Goal: Submit feedback/report problem

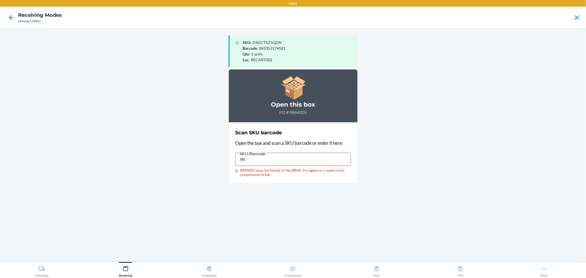
type input "9"
type input "843353174611"
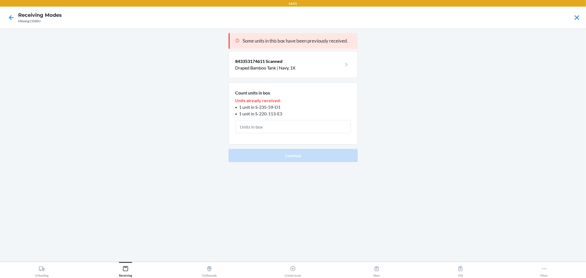
type input "1"
click button "Continue" at bounding box center [293, 155] width 129 height 13
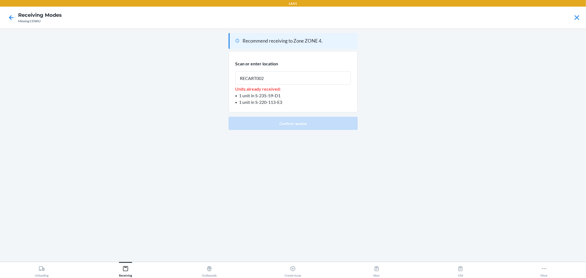
type input "RECART002"
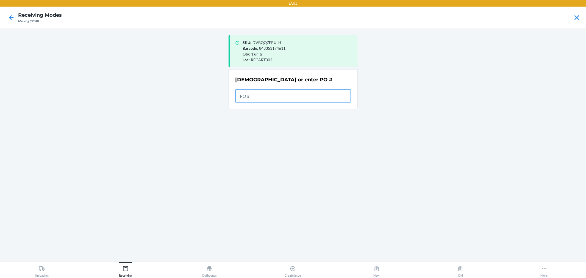
drag, startPoint x: 288, startPoint y: 86, endPoint x: 262, endPoint y: 96, distance: 27.2
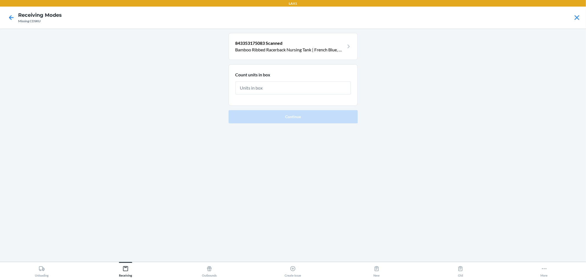
type input "1"
click button "Continue" at bounding box center [293, 116] width 129 height 13
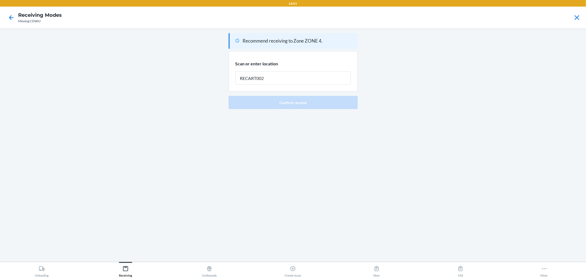
type input "RECART002"
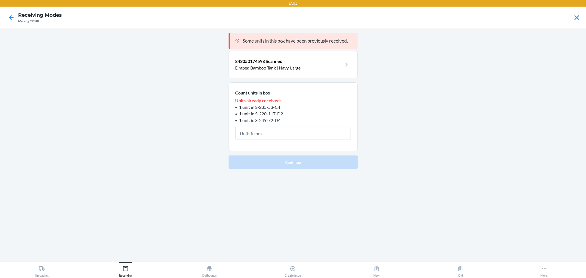
type input "1"
click button "Continue" at bounding box center [293, 162] width 129 height 13
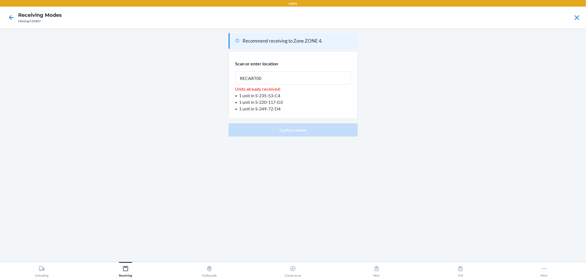
type input "RECART002"
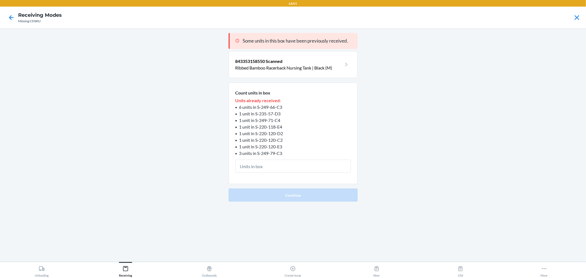
type input "1"
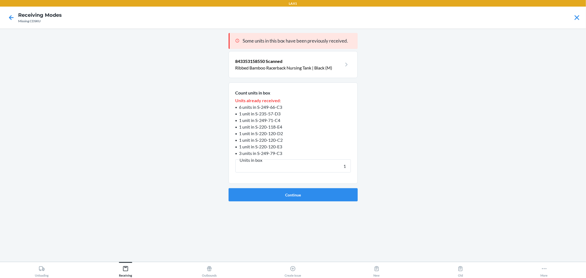
click button "Continue" at bounding box center [293, 194] width 129 height 13
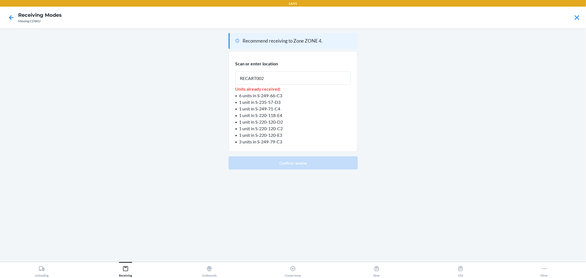
type input "RECART002"
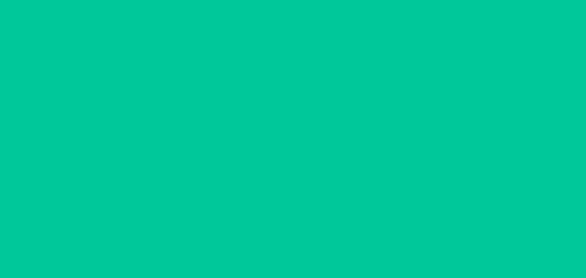
type input "1"
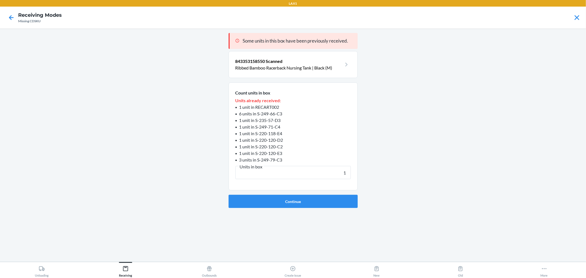
click button "Continue" at bounding box center [293, 201] width 129 height 13
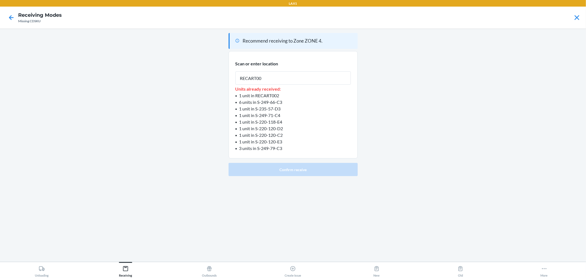
type input "RECART002"
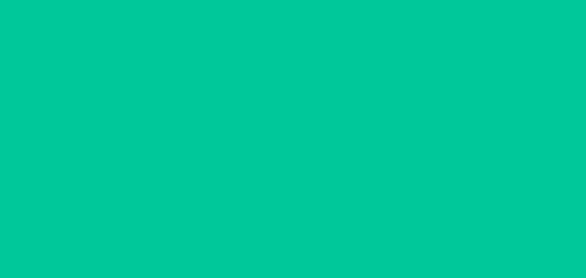
type input "1"
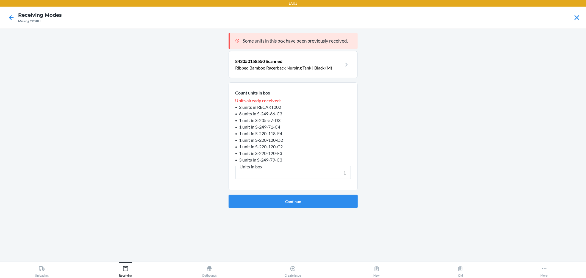
click button "Continue" at bounding box center [293, 201] width 129 height 13
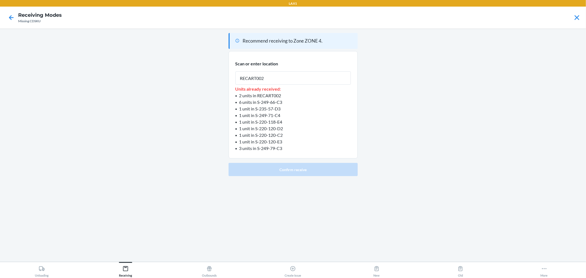
type input "RECART002"
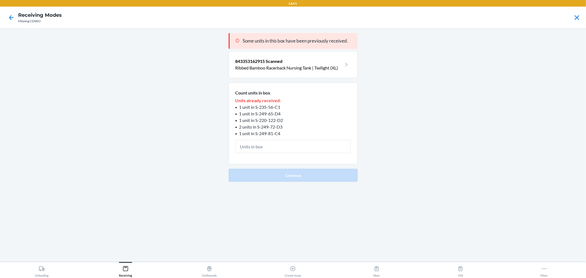
type input "1"
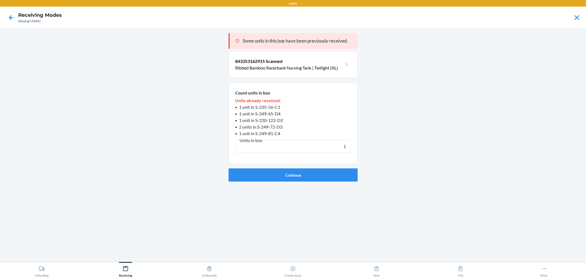
click button "Continue" at bounding box center [293, 174] width 129 height 13
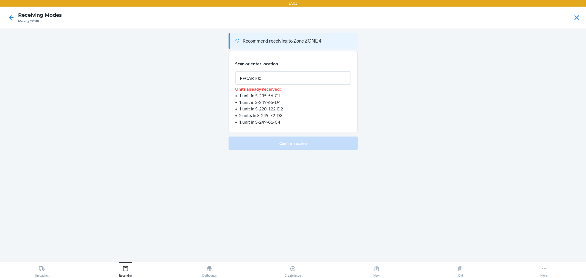
type input "RECART002"
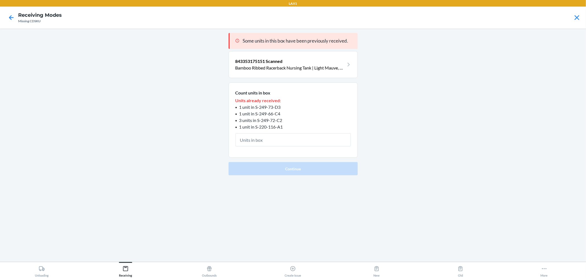
type input "1"
click button "Continue" at bounding box center [293, 168] width 129 height 13
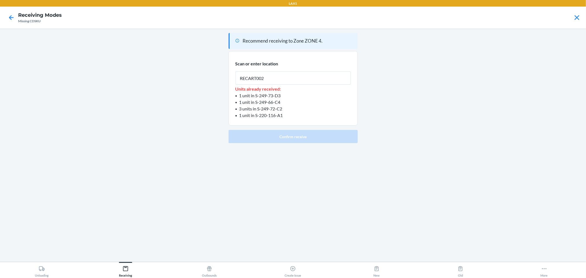
type input "RECART002"
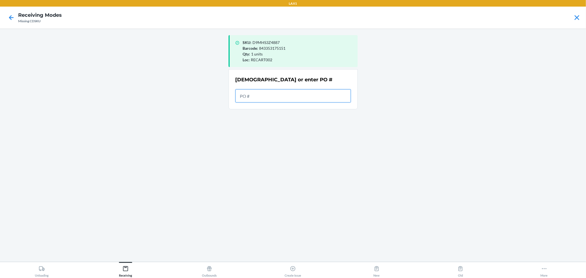
drag, startPoint x: 316, startPoint y: 103, endPoint x: 321, endPoint y: 98, distance: 7.4
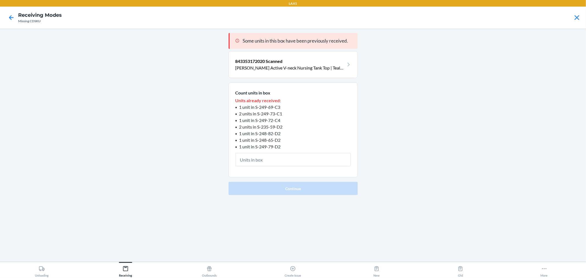
type input "1"
click button "Continue" at bounding box center [293, 188] width 129 height 13
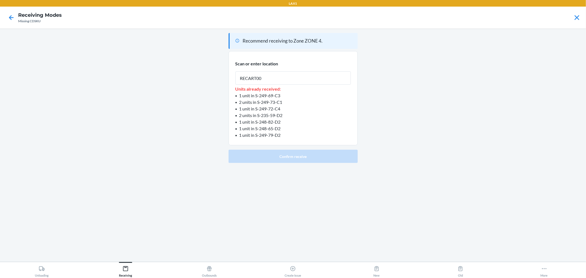
type input "RECART002"
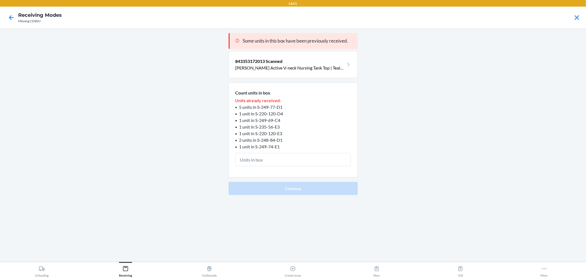
type input "1"
click button "Continue" at bounding box center [293, 188] width 129 height 13
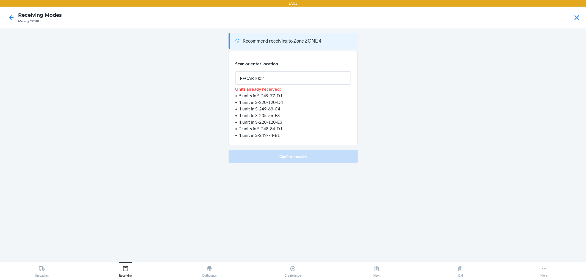
type input "RECART002"
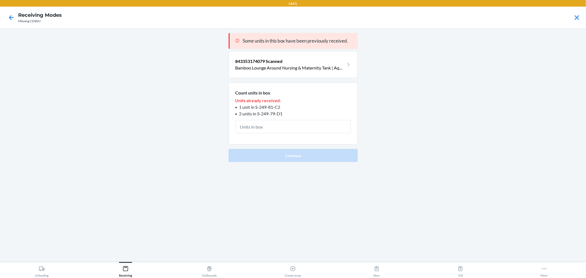
type input "1"
click button "Continue" at bounding box center [293, 155] width 129 height 13
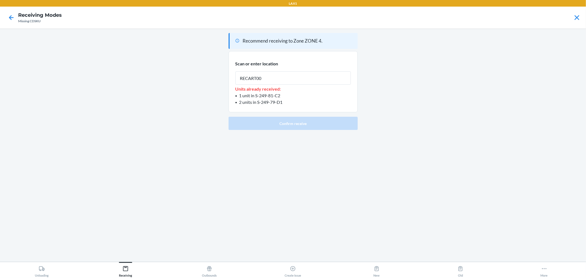
type input "RECART002"
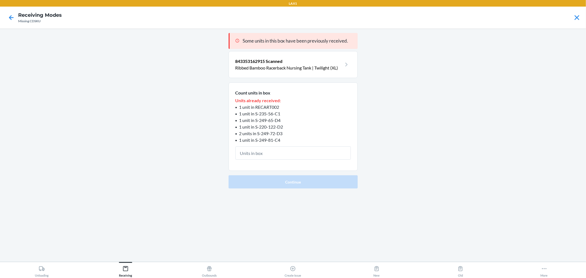
type input "1"
click button "Continue" at bounding box center [293, 181] width 129 height 13
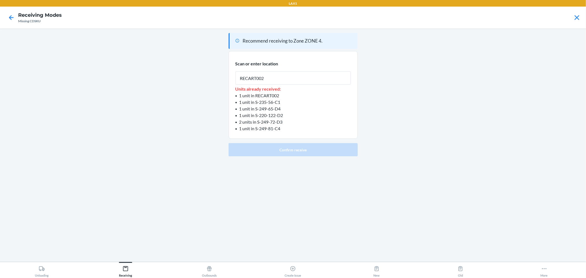
type input "RECART002"
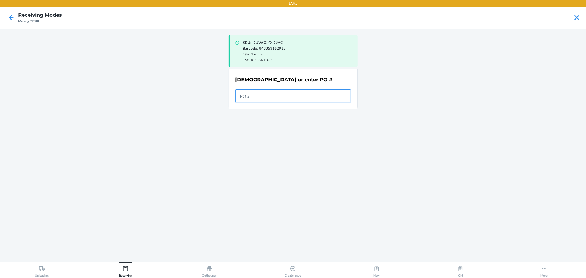
drag, startPoint x: 331, startPoint y: 102, endPoint x: 331, endPoint y: 97, distance: 5.5
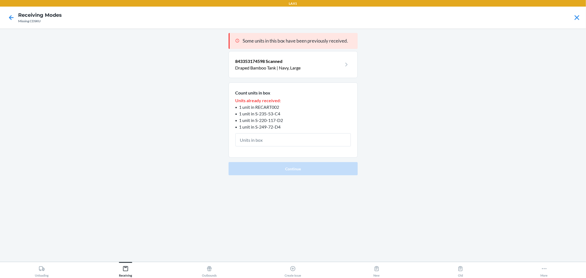
type input "1"
click button "Continue" at bounding box center [293, 168] width 129 height 13
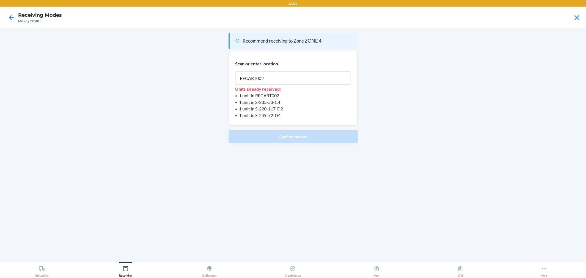
type input "RECART002"
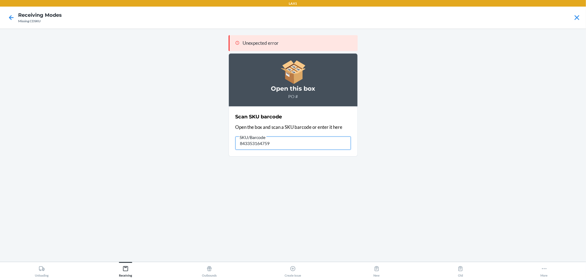
click at [328, 143] on input "843353164759" at bounding box center [292, 143] width 115 height 13
click at [5, 18] on div at bounding box center [11, 18] width 14 height 14
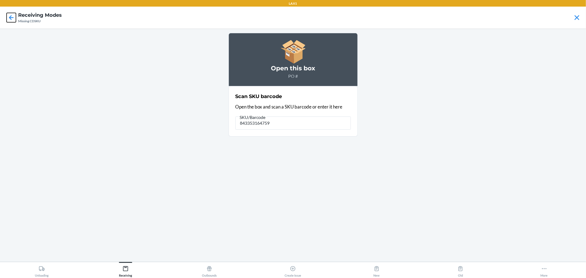
click at [13, 18] on icon at bounding box center [11, 17] width 9 height 9
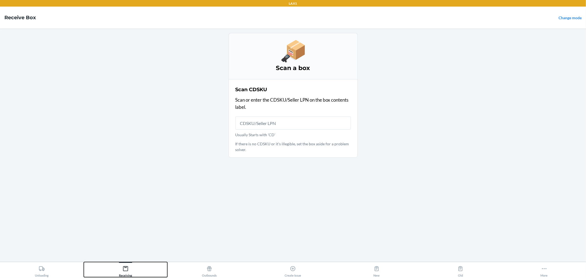
click at [114, 273] on button "Receiving" at bounding box center [126, 269] width 84 height 15
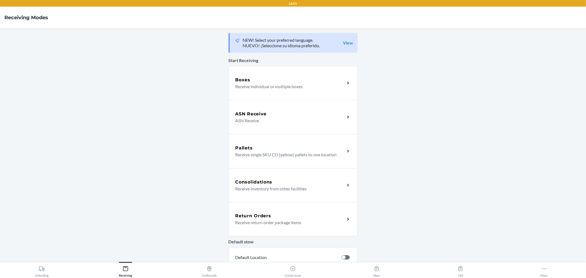
click at [254, 123] on p "ASN Receive" at bounding box center [287, 120] width 105 height 7
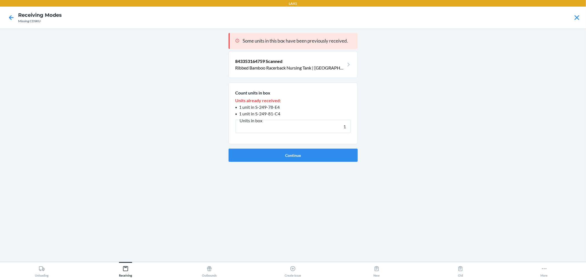
click button "Continue" at bounding box center [293, 155] width 129 height 13
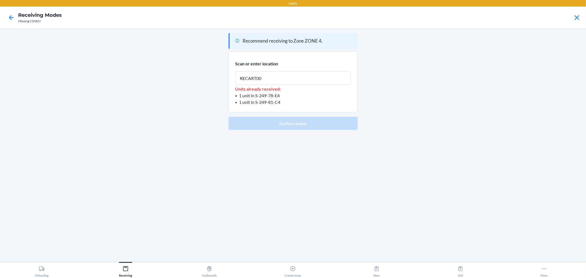
type input "RECART002"
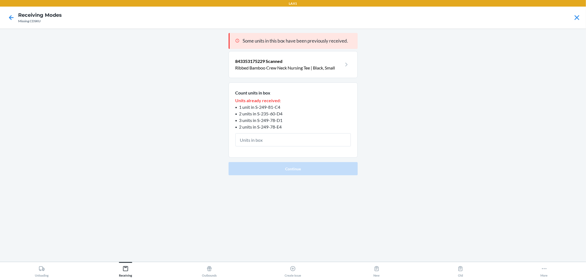
type input "1"
click button "Continue" at bounding box center [293, 168] width 129 height 13
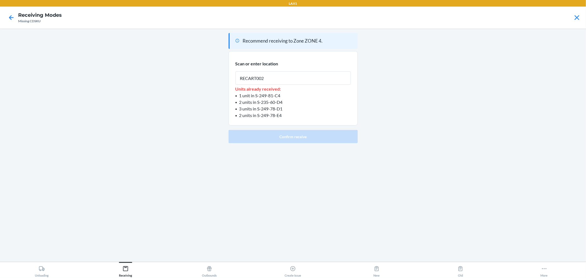
type input "RECART002"
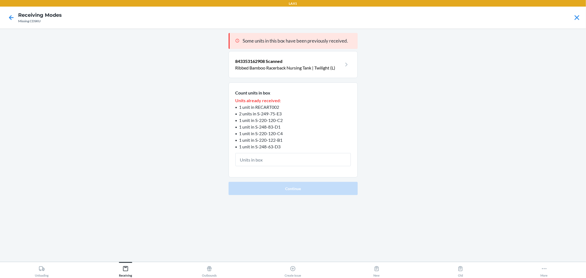
type input "1"
click button "Continue" at bounding box center [293, 188] width 129 height 13
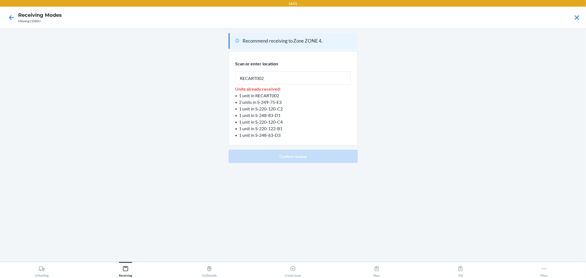
type input "RECART002"
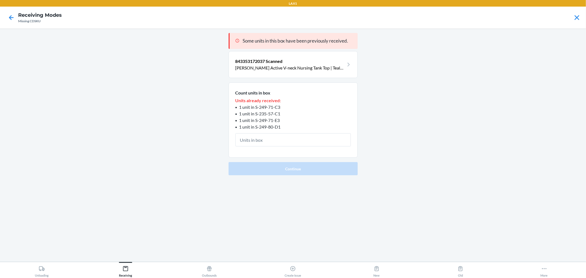
type input "1"
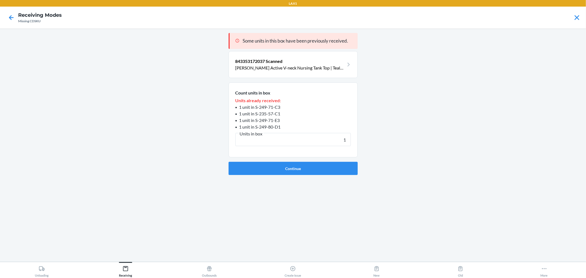
click button "Continue" at bounding box center [293, 168] width 129 height 13
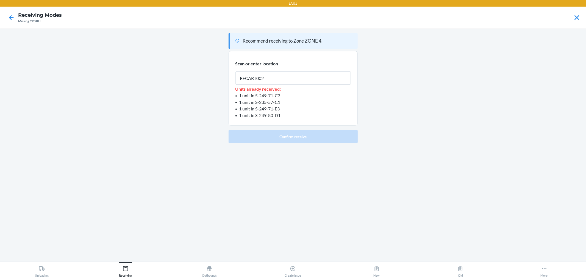
type input "RECART002"
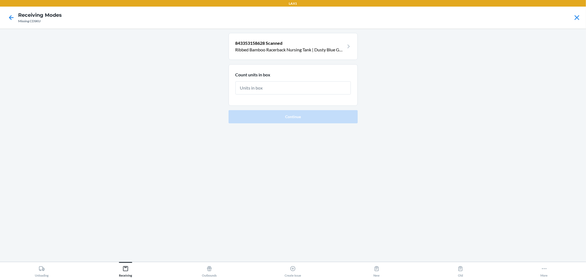
type input "1"
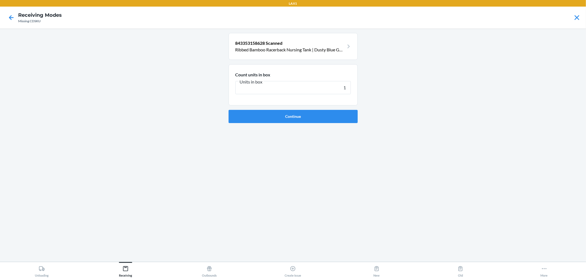
click button "Continue" at bounding box center [293, 116] width 129 height 13
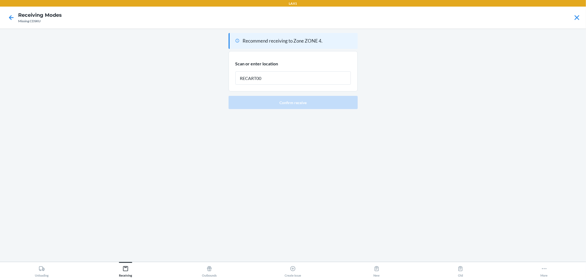
type input "RECART002"
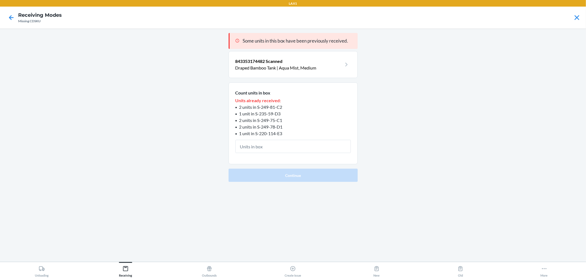
type input "1"
click button "Continue" at bounding box center [293, 175] width 129 height 13
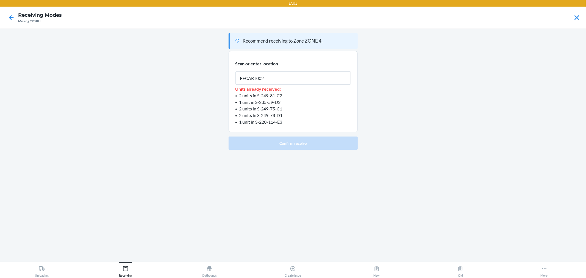
type input "RECART002"
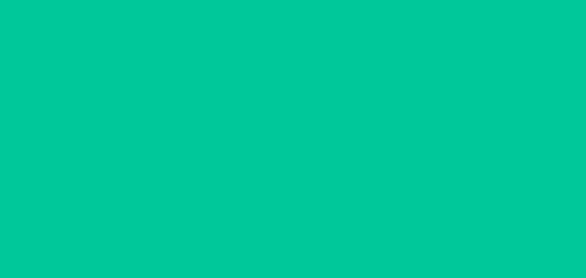
type input "1"
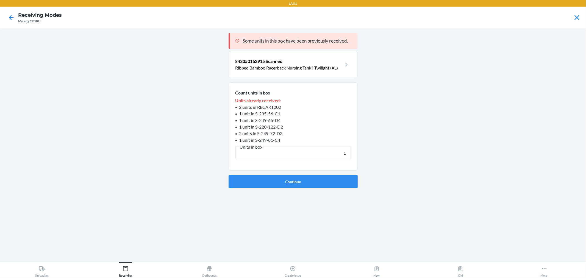
click button "Continue" at bounding box center [293, 181] width 129 height 13
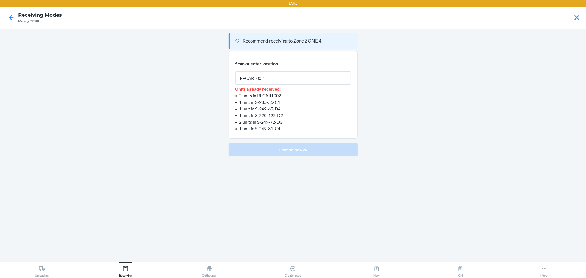
type input "RECART002"
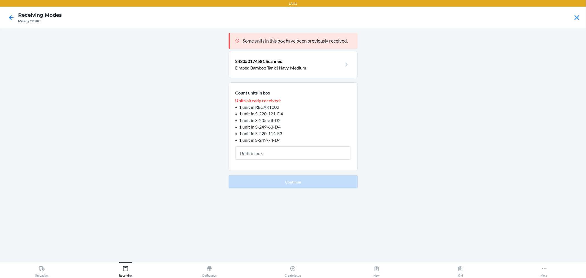
type input "1"
click button "Continue" at bounding box center [293, 181] width 129 height 13
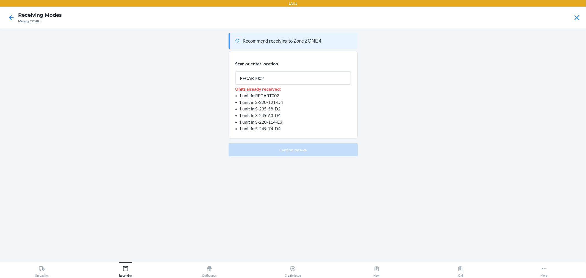
type input "RECART002"
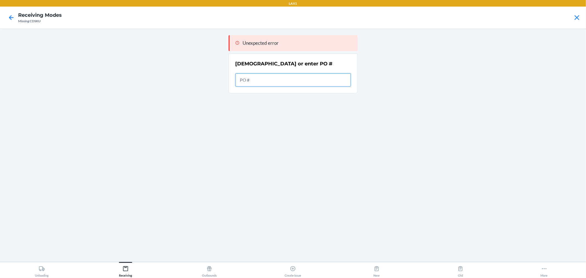
paste input "9864005"
type input "9864005"
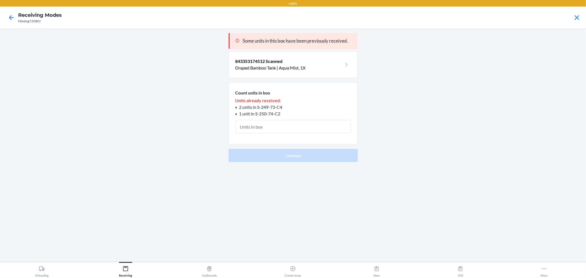
type input "1"
click button "Continue" at bounding box center [293, 155] width 129 height 13
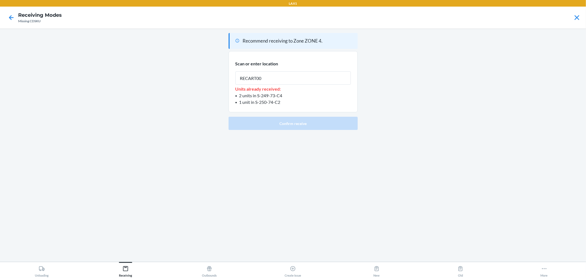
type input "RECART002"
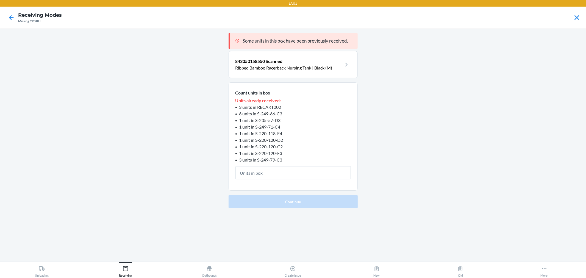
type input "1"
click button "Continue" at bounding box center [293, 201] width 129 height 13
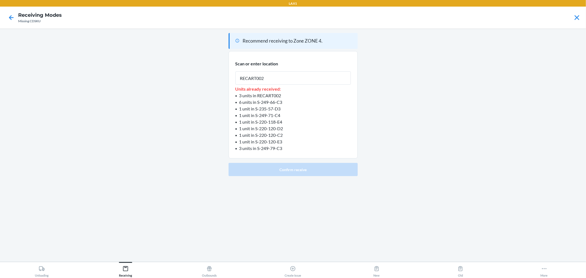
type input "RECART002"
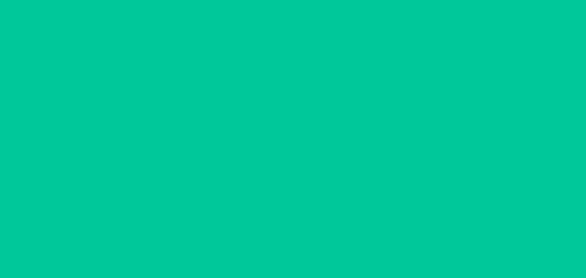
type input "1"
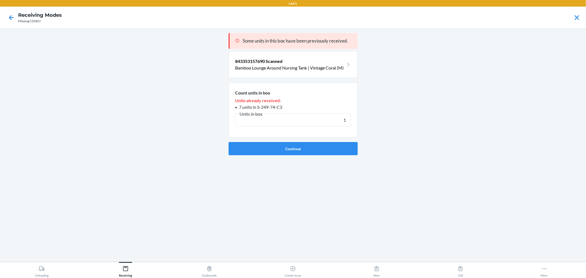
click button "Continue" at bounding box center [293, 148] width 129 height 13
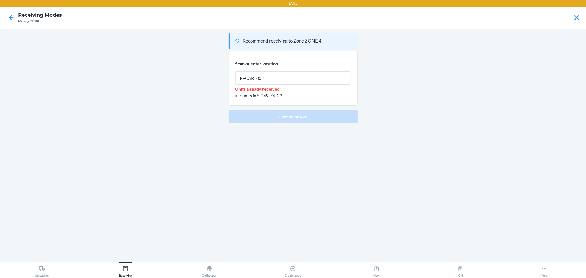
type input "RECART002"
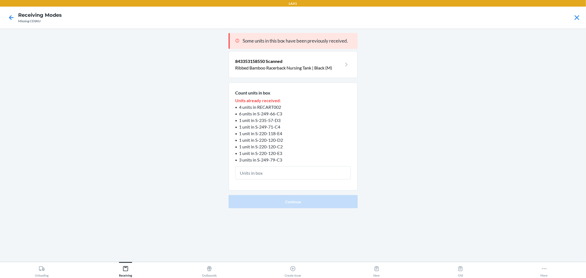
type input "1"
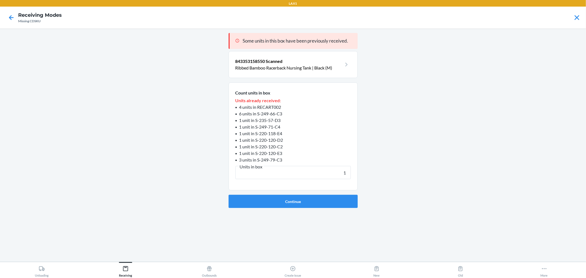
click button "Continue" at bounding box center [293, 201] width 129 height 13
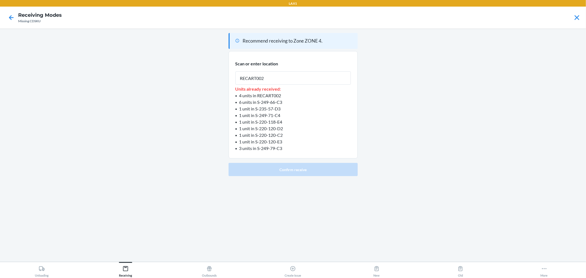
type input "RECART002"
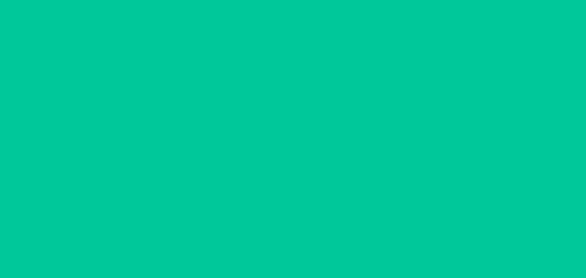
type input "1"
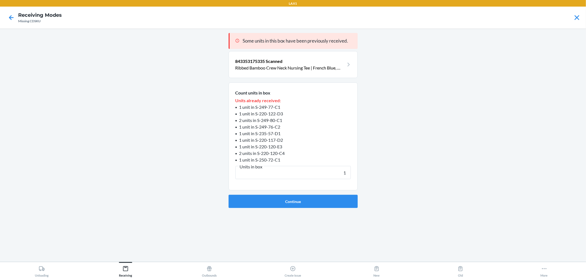
click button "Continue" at bounding box center [293, 201] width 129 height 13
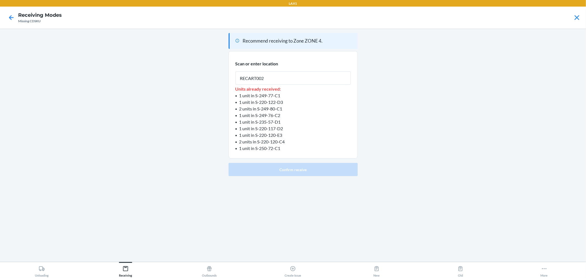
type input "RECART002"
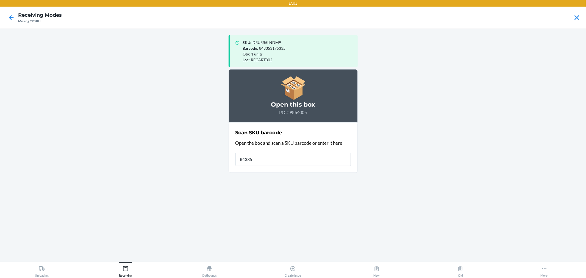
type input "843353"
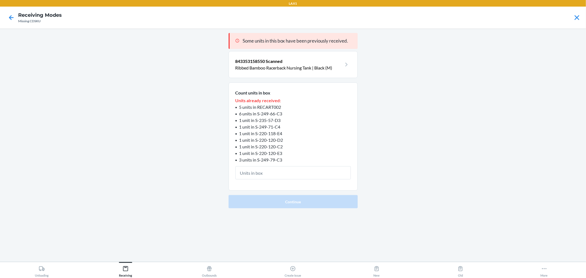
type input "1"
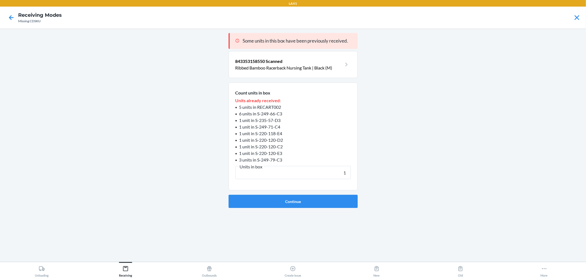
click button "Continue" at bounding box center [293, 201] width 129 height 13
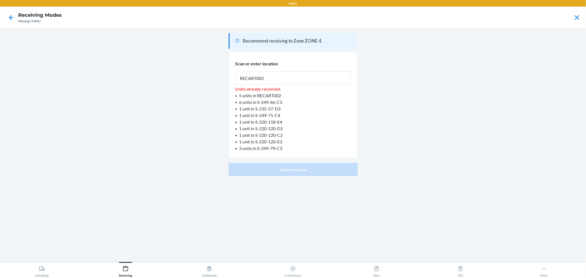
type input "RECART002"
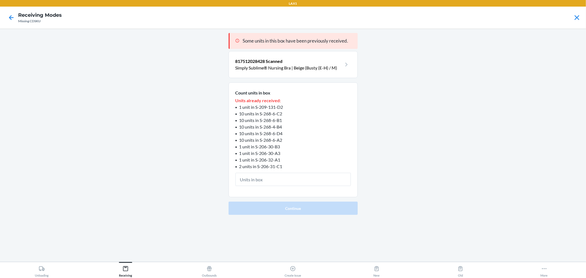
type input "1"
click button "Continue" at bounding box center [293, 208] width 129 height 13
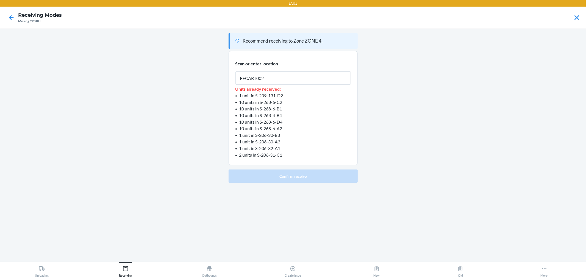
type input "RECART002"
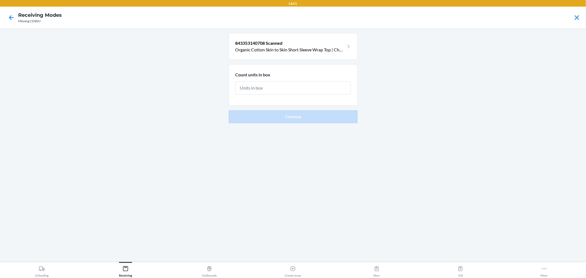
type input "1"
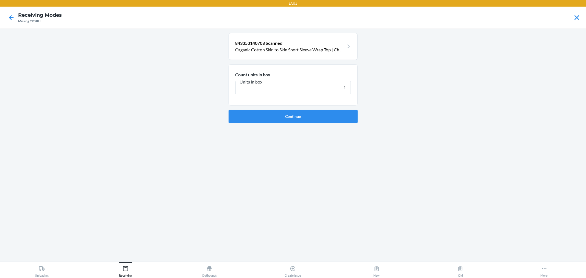
click button "Continue" at bounding box center [293, 116] width 129 height 13
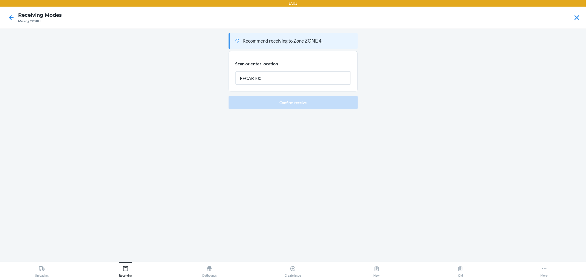
type input "RECART002"
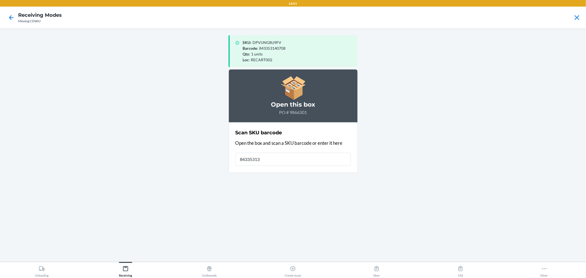
type input "843353139"
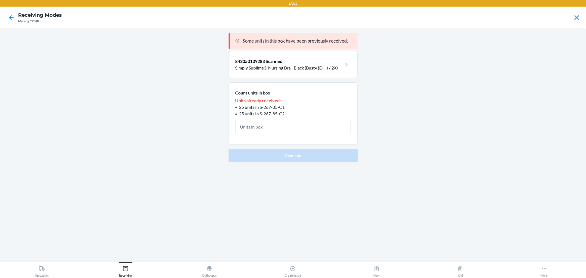
type input "1"
click button "Continue" at bounding box center [293, 155] width 129 height 13
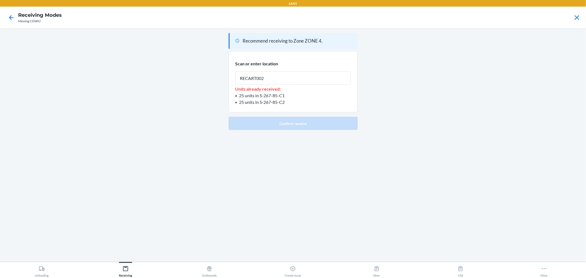
type input "RECART002"
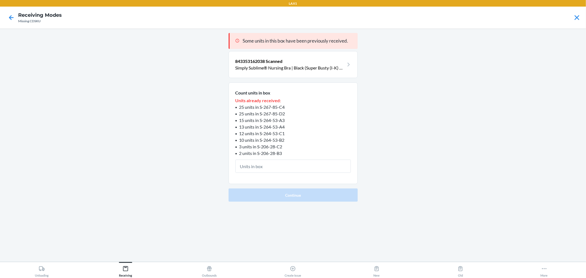
type input "1"
click button "Continue" at bounding box center [293, 194] width 129 height 13
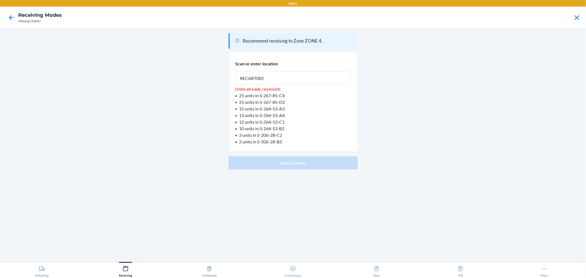
type input "RECART002"
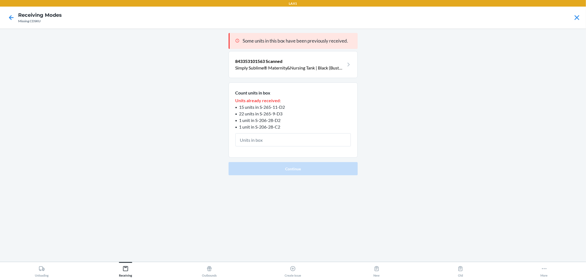
type input "1"
click button "Continue" at bounding box center [293, 168] width 129 height 13
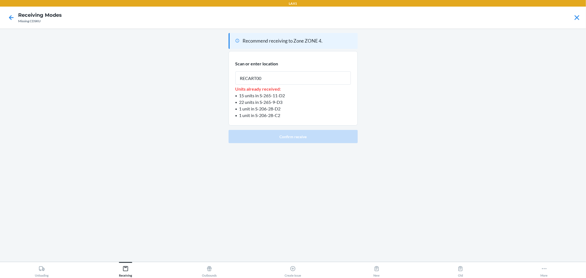
type input "RECART002"
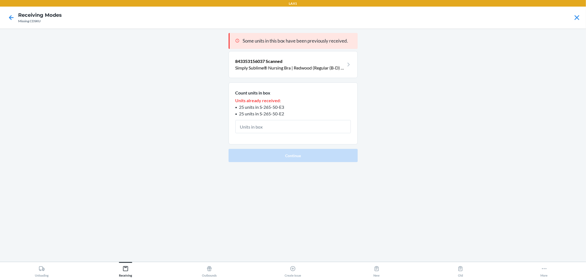
type input "1"
click button "Continue" at bounding box center [293, 155] width 129 height 13
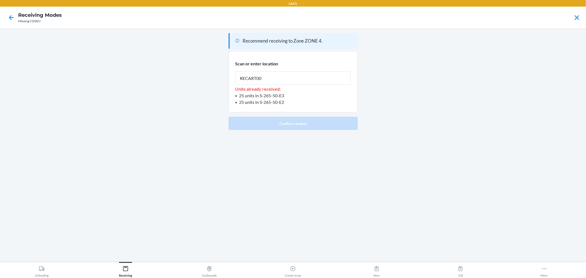
type input "RECART002"
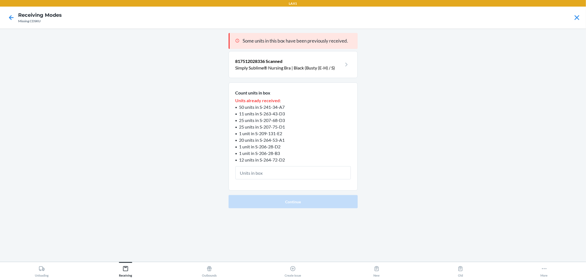
type input "1"
click button "Continue" at bounding box center [293, 201] width 129 height 13
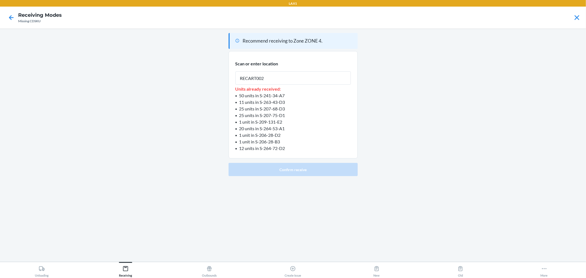
type input "RECART002"
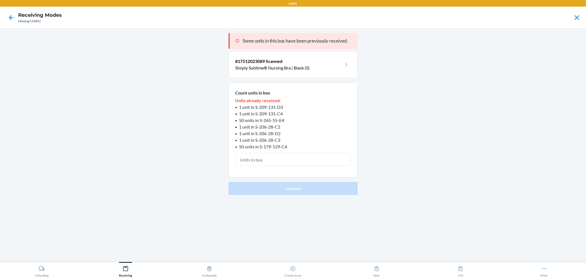
type input "1"
click button "Continue" at bounding box center [293, 188] width 129 height 13
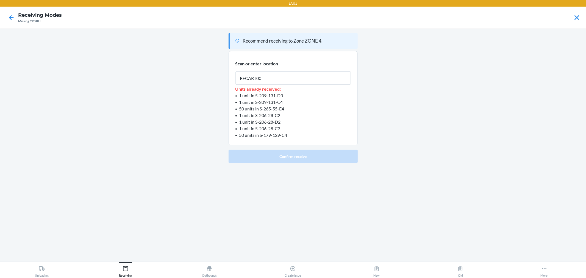
type input "RECART002"
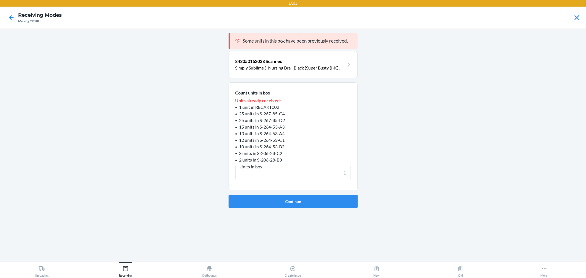
type input "1"
click button "Continue" at bounding box center [293, 201] width 129 height 13
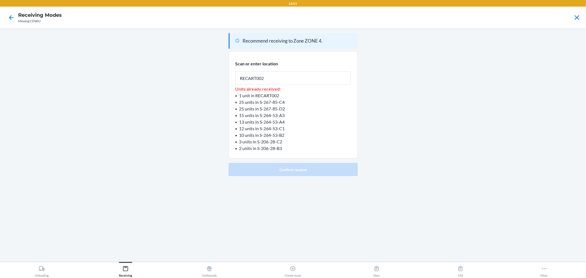
type input "RECART002"
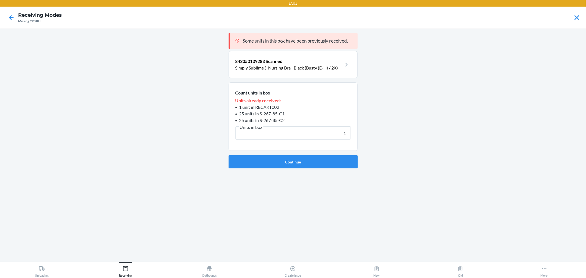
type input "1"
click button "Continue" at bounding box center [293, 161] width 129 height 13
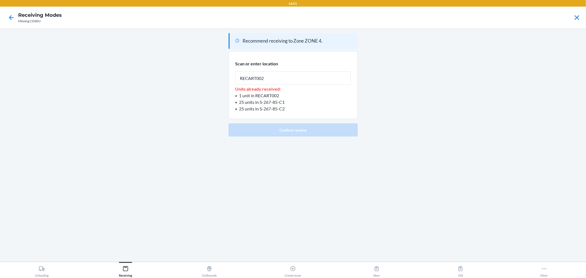
type input "RECART002"
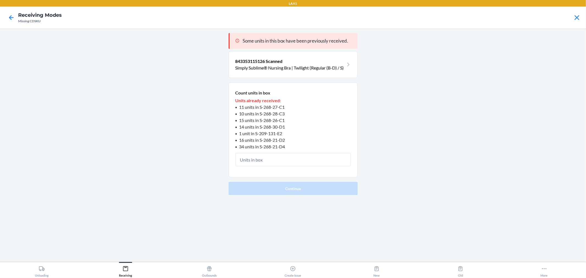
type input "1"
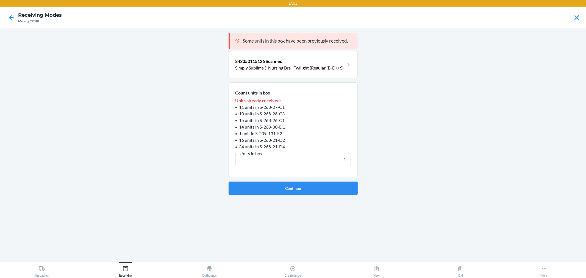
click button "Continue" at bounding box center [293, 188] width 129 height 13
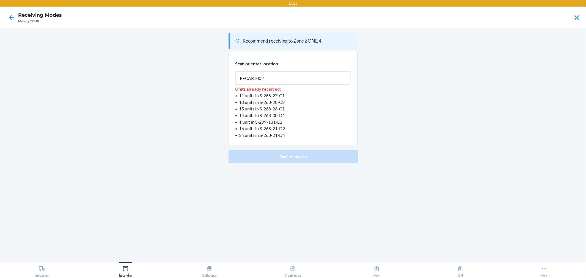
type input "RECART002"
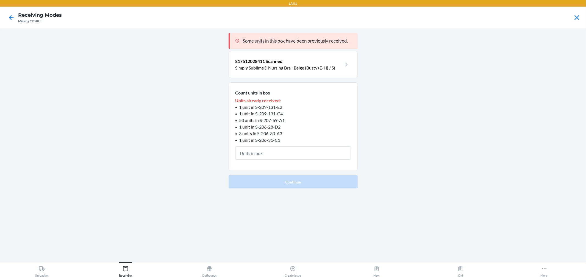
type input "1"
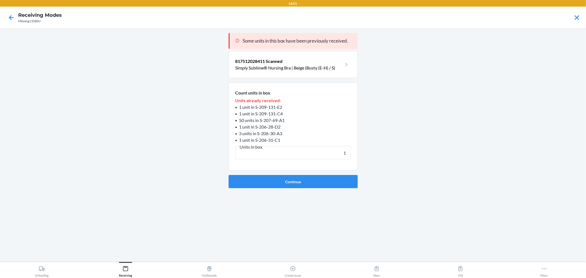
click button "Continue" at bounding box center [293, 181] width 129 height 13
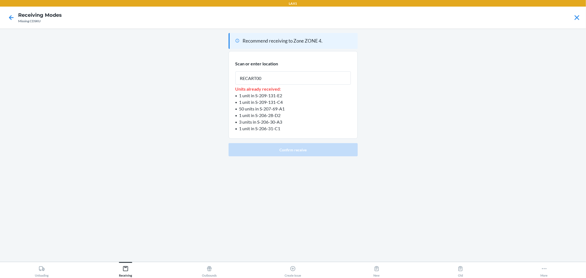
type input "RECART002"
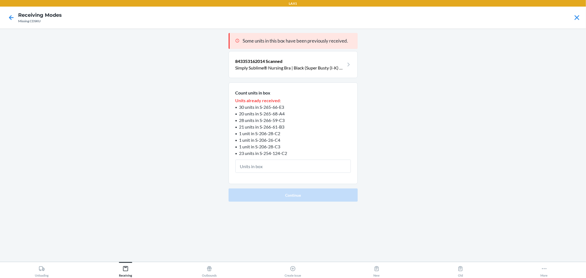
type input "1"
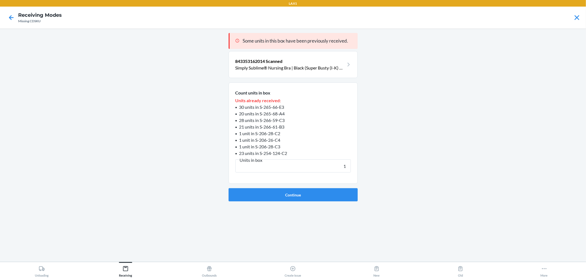
click button "Continue" at bounding box center [293, 194] width 129 height 13
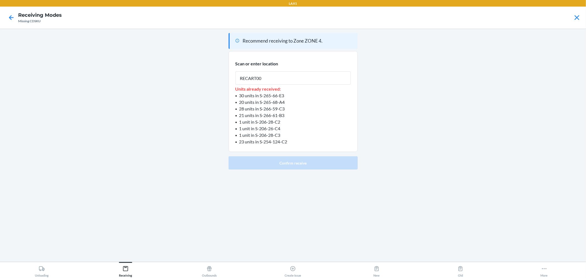
type input "RECART002"
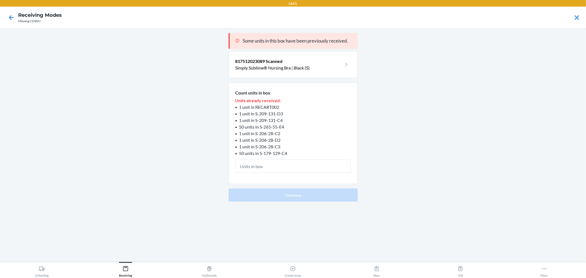
type input "1"
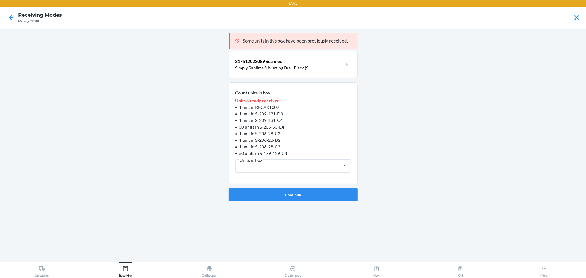
click button "Continue" at bounding box center [293, 194] width 129 height 13
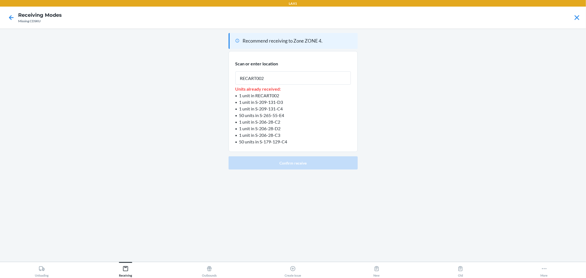
type input "RECART002"
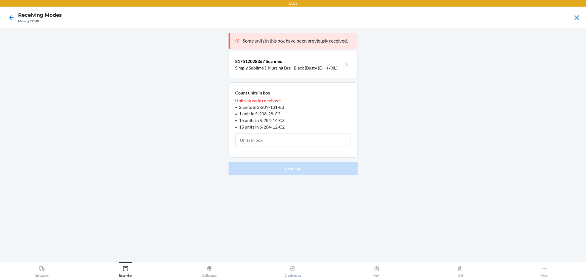
type input "1"
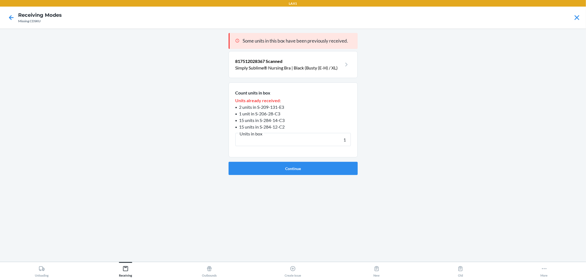
click button "Continue" at bounding box center [293, 168] width 129 height 13
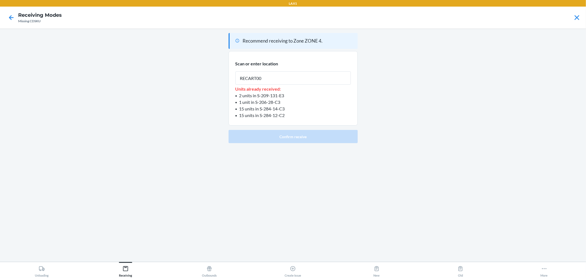
type input "RECART002"
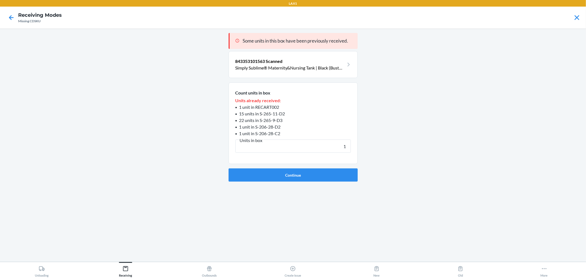
type input "1"
click button "Continue" at bounding box center [293, 174] width 129 height 13
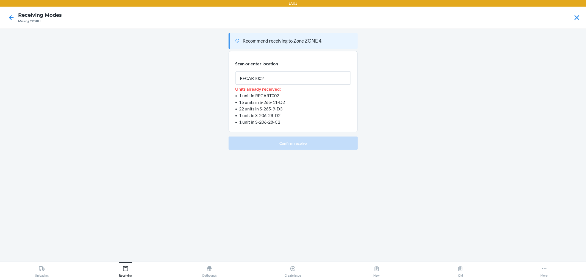
type input "RECART002"
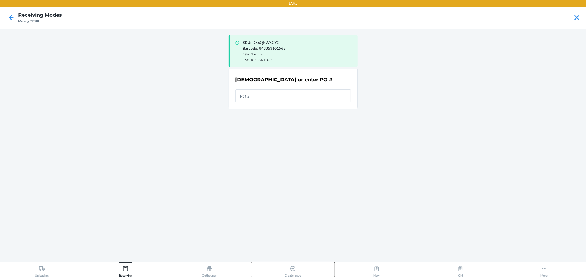
click at [293, 273] on div "Create Issue" at bounding box center [293, 271] width 16 height 14
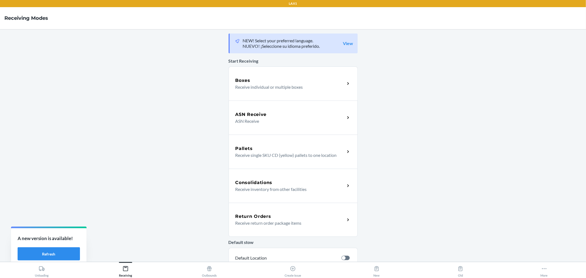
click at [274, 121] on p "ASN Receive" at bounding box center [287, 121] width 105 height 7
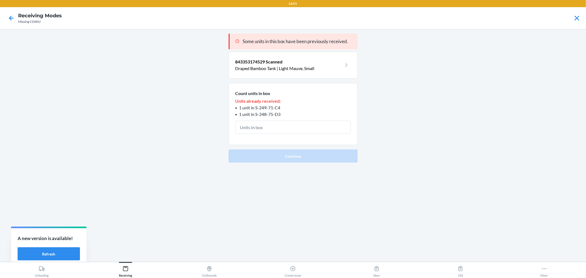
type input "1"
click button "Continue" at bounding box center [293, 155] width 129 height 13
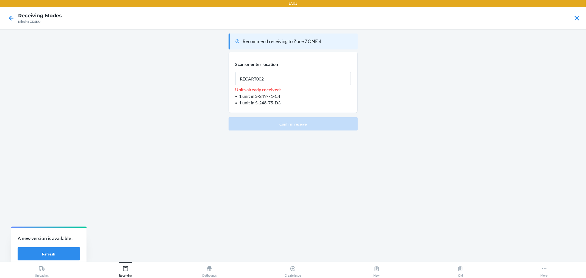
type input "RECART002"
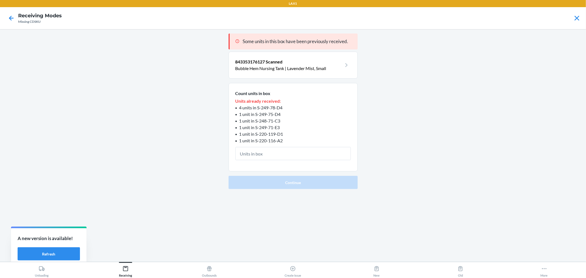
type input "1"
click button "Continue" at bounding box center [293, 182] width 129 height 13
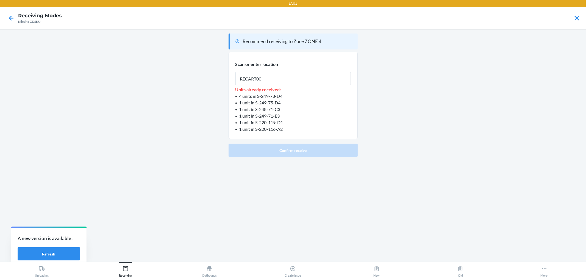
type input "RECART002"
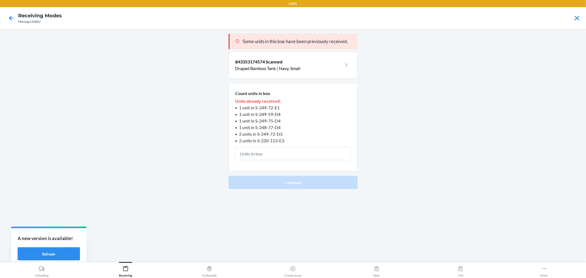
type input "1"
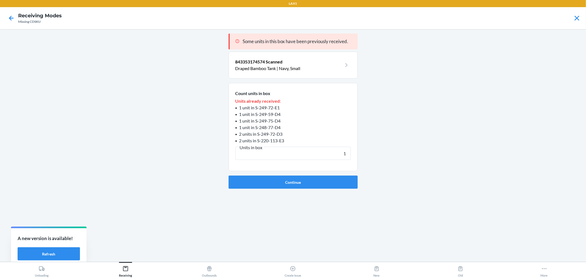
click button "Continue" at bounding box center [293, 182] width 129 height 13
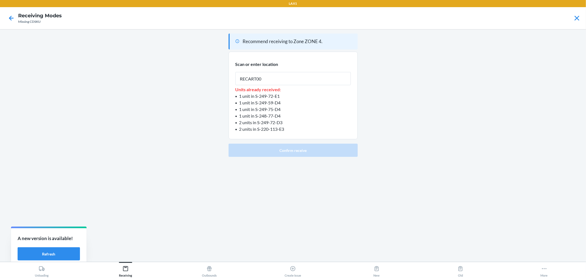
type input "RECART002"
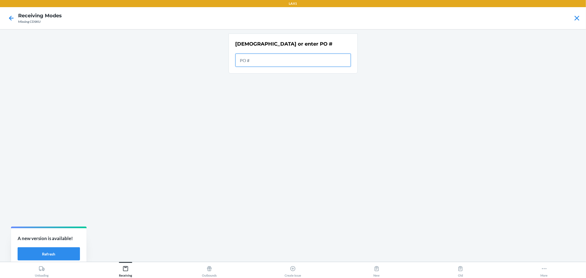
paste input "9864005"
type input "9864005"
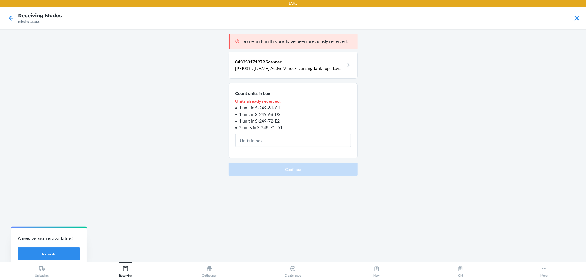
type input "1"
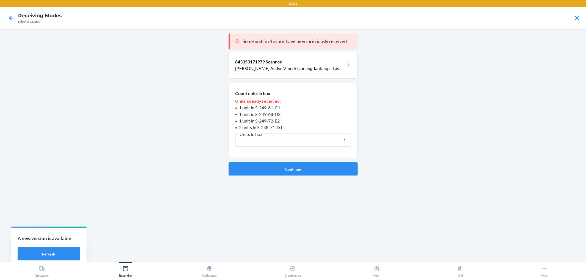
click button "Continue" at bounding box center [293, 168] width 129 height 13
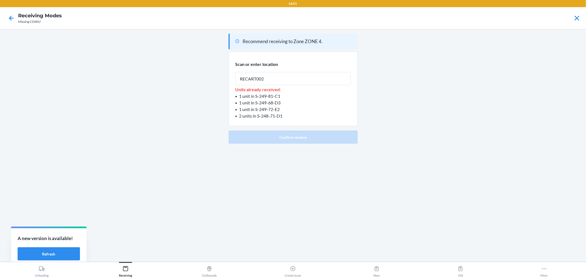
type input "RECART002"
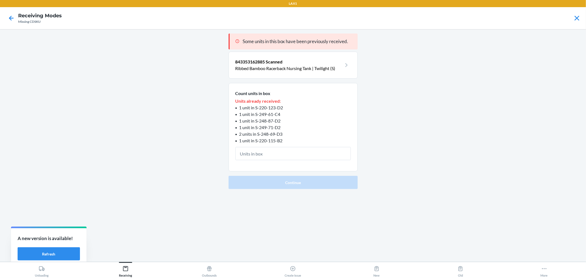
type input "1"
click button "Continue" at bounding box center [293, 182] width 129 height 13
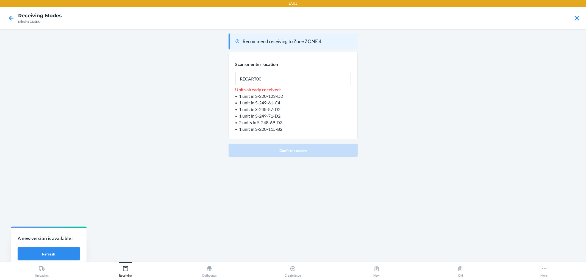
type input "RECART002"
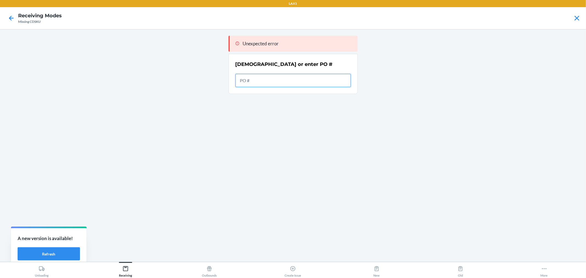
paste input "9864005"
type input "9864005"
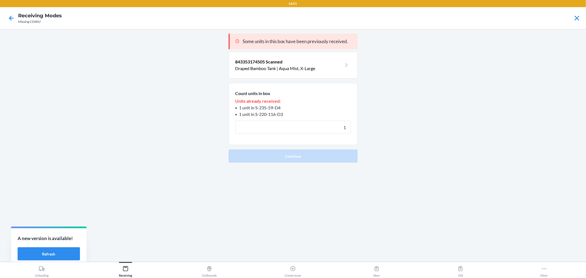
click button "Continue" at bounding box center [293, 155] width 129 height 13
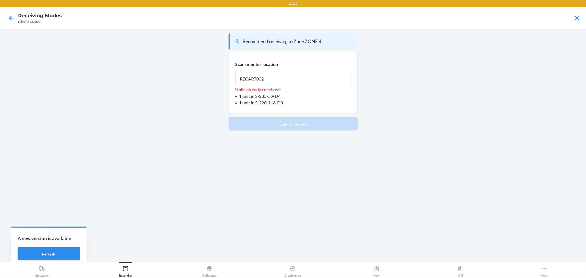
type input "RECART002"
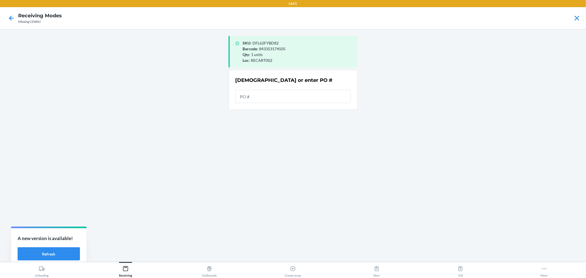
drag, startPoint x: 295, startPoint y: 105, endPoint x: 320, endPoint y: 98, distance: 25.8
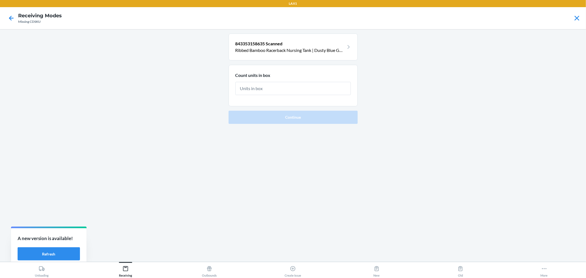
type input "1"
click button "Continue" at bounding box center [293, 117] width 129 height 13
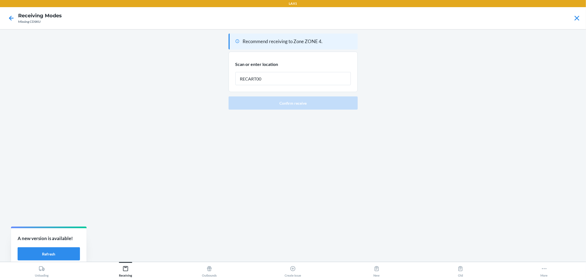
type input "RECART002"
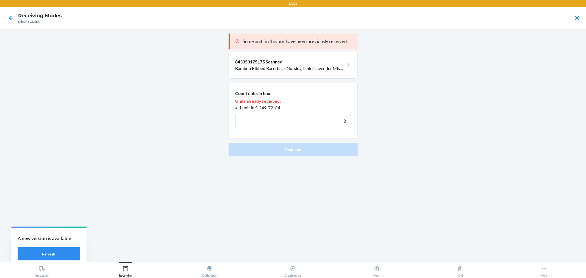
type input "2"
click at [229, 143] on button "Continue" at bounding box center [293, 149] width 129 height 13
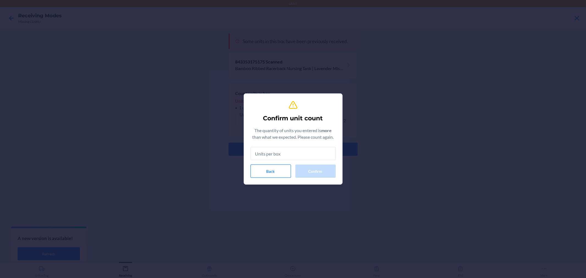
click at [270, 171] on button "Back" at bounding box center [271, 171] width 40 height 13
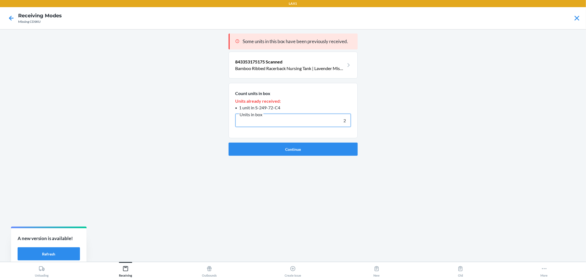
click at [345, 119] on input "2" at bounding box center [292, 120] width 115 height 13
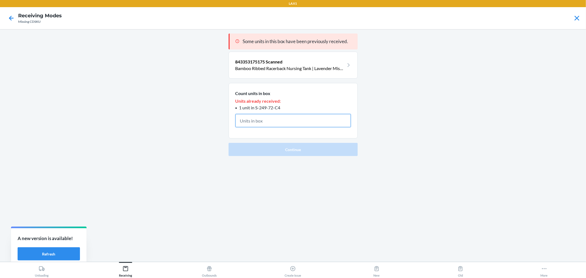
type input "1"
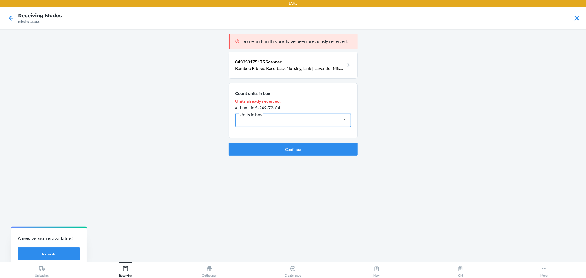
click button "Continue" at bounding box center [293, 149] width 129 height 13
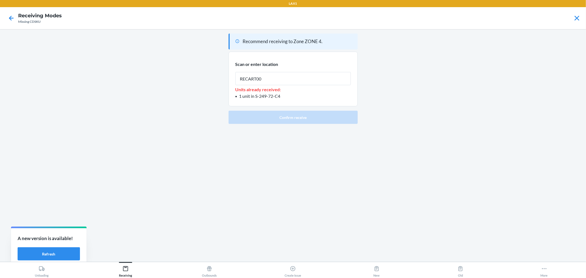
type input "RECART002"
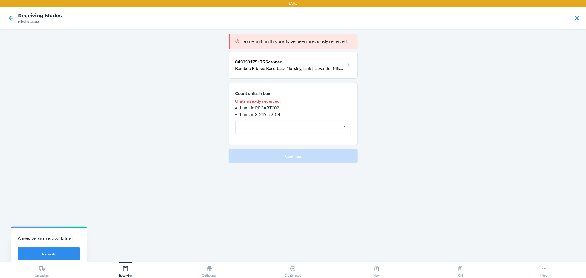
type input "1"
click at [229, 149] on button "Continue" at bounding box center [293, 155] width 129 height 13
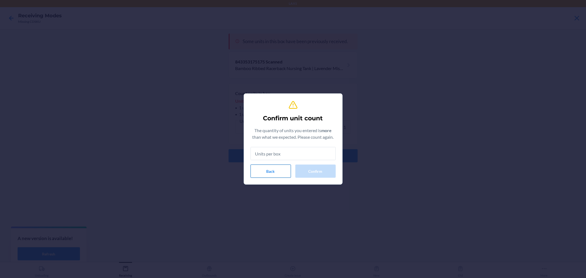
click at [276, 172] on button "Back" at bounding box center [271, 171] width 40 height 13
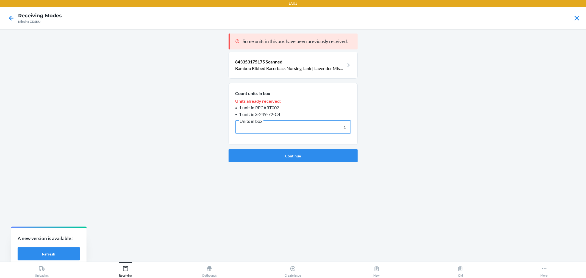
click at [348, 131] on input "1" at bounding box center [292, 126] width 115 height 13
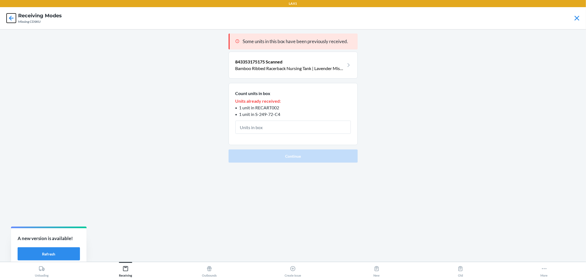
click at [10, 19] on icon at bounding box center [11, 17] width 9 height 9
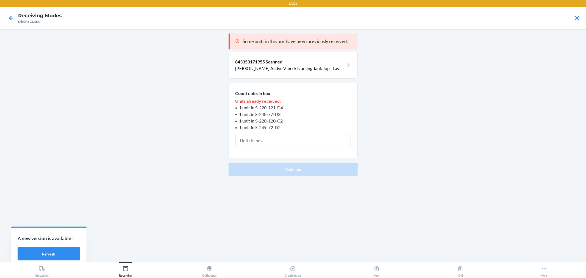
type input "1"
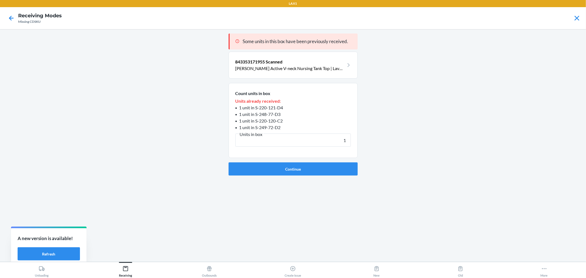
click button "Continue" at bounding box center [293, 168] width 129 height 13
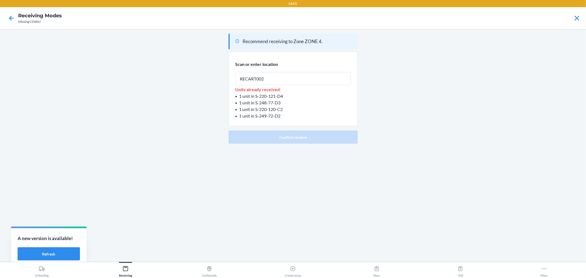
type input "RECART002"
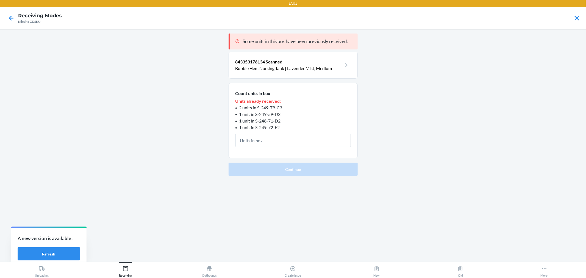
type input "1"
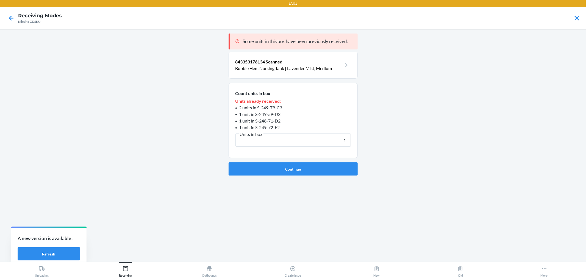
click button "Continue" at bounding box center [293, 168] width 129 height 13
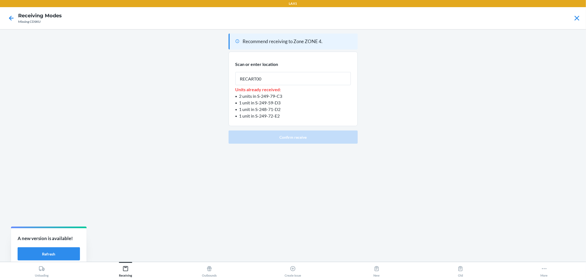
type input "RECART002"
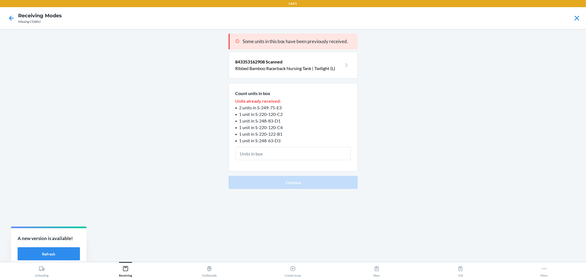
type input "1"
click button "Continue" at bounding box center [293, 182] width 129 height 13
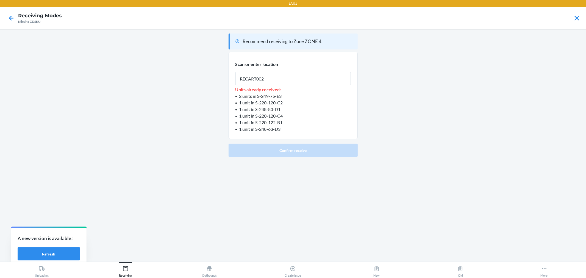
type input "RECART002"
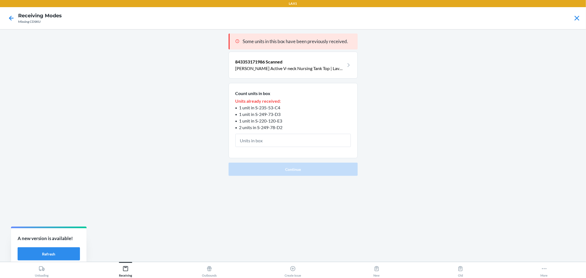
type input "1"
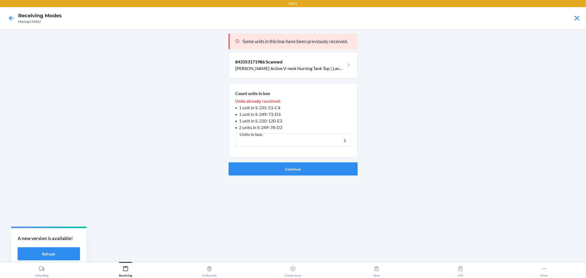
click button "Continue" at bounding box center [293, 168] width 129 height 13
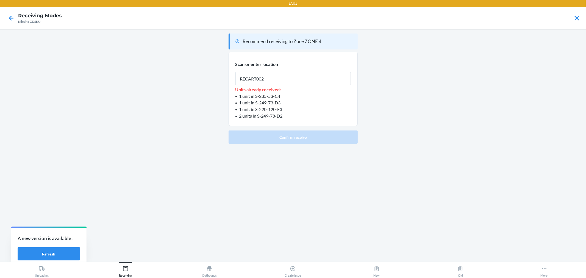
type input "RECART002"
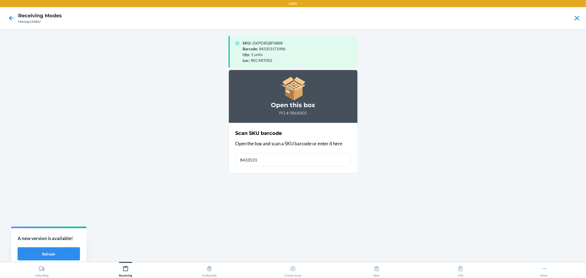
type input "84335317"
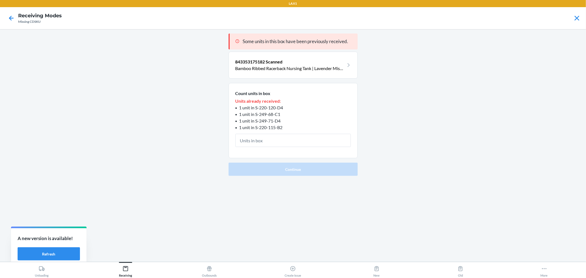
type input "2"
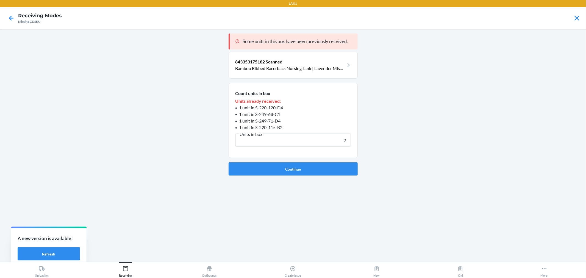
click button "Continue" at bounding box center [293, 168] width 129 height 13
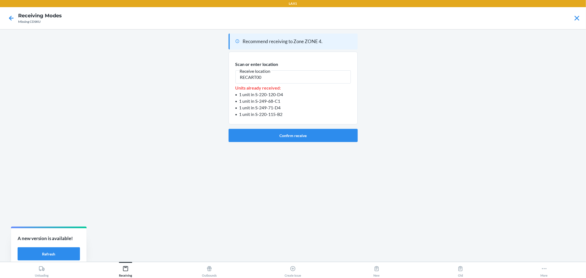
type input "RECART002"
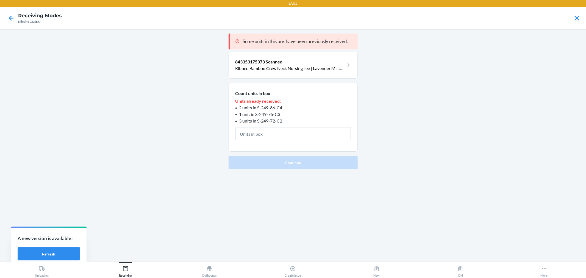
type input "1"
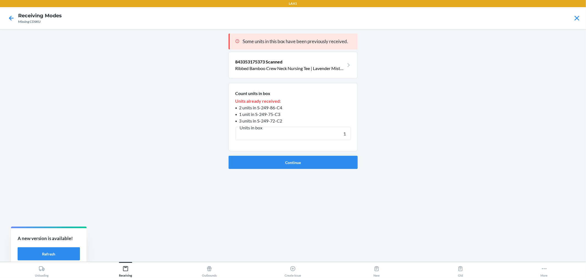
click button "Continue" at bounding box center [293, 162] width 129 height 13
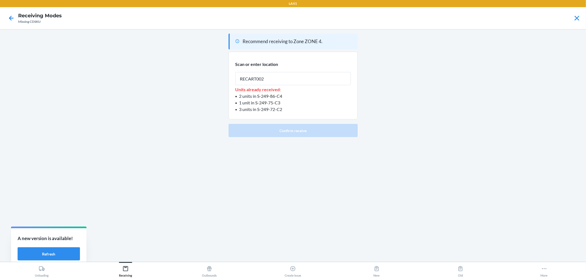
type input "RECART002"
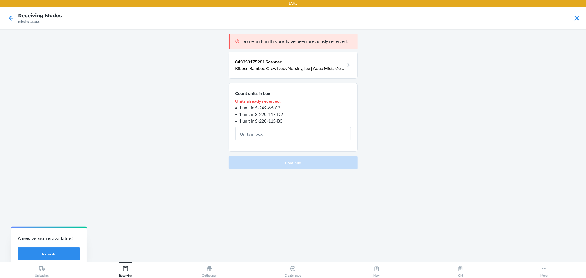
type input "1"
click button "Continue" at bounding box center [293, 162] width 129 height 13
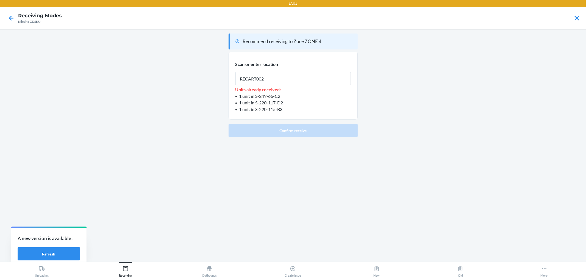
type input "RECART002"
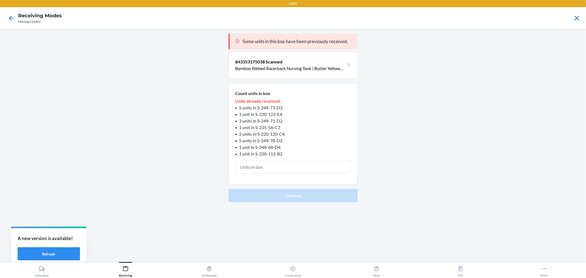
type input "3"
click button "Continue" at bounding box center [293, 195] width 129 height 13
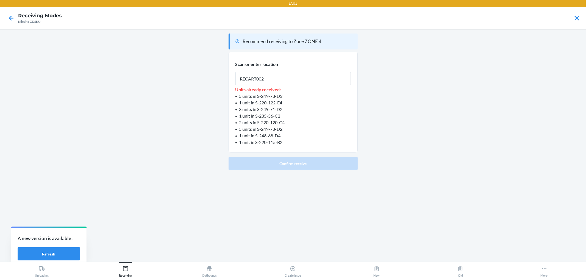
type input "RECART002"
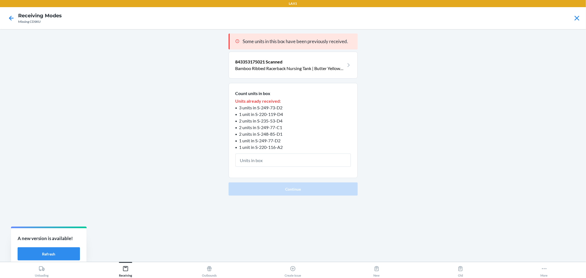
type input "1"
click button "Continue" at bounding box center [293, 188] width 129 height 13
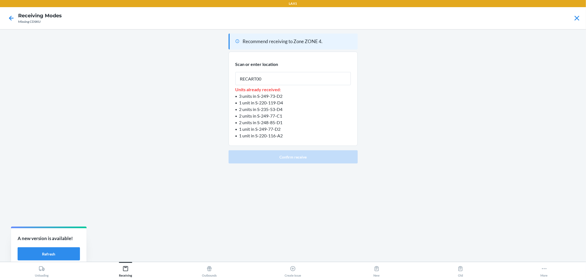
type input "RECART002"
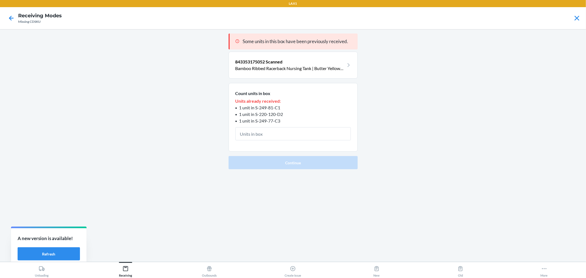
type input "1"
click button "Continue" at bounding box center [293, 162] width 129 height 13
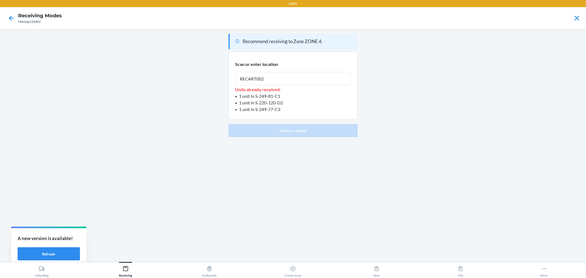
type input "RECART002"
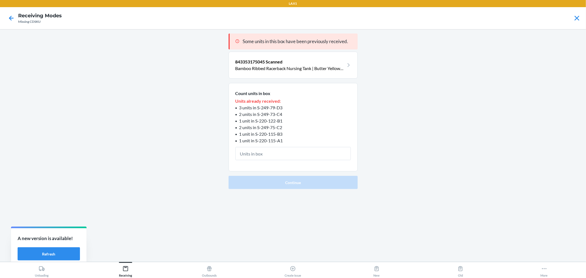
type input "3"
click button "Continue" at bounding box center [293, 182] width 129 height 13
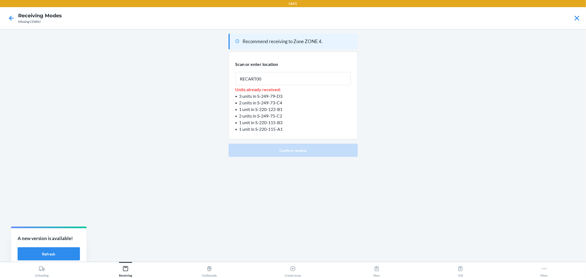
type input "RECART002"
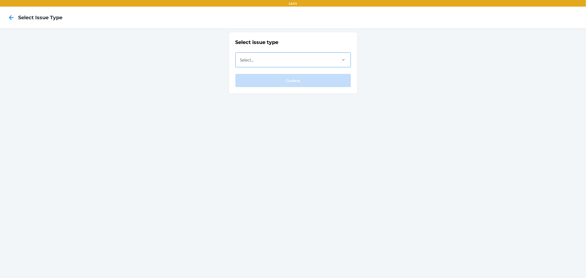
click at [252, 56] on div "Select..." at bounding box center [286, 60] width 101 height 14
click at [241, 57] on input "Select..." at bounding box center [240, 60] width 1 height 7
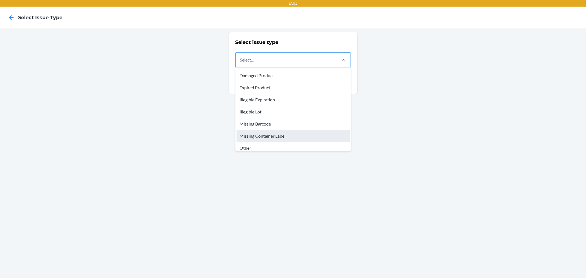
click at [276, 138] on div "Missing Container Label" at bounding box center [293, 136] width 113 height 12
click at [241, 63] on input "option Missing Container Label focused, 6 of 8. 8 results available. Use Up and…" at bounding box center [240, 60] width 1 height 7
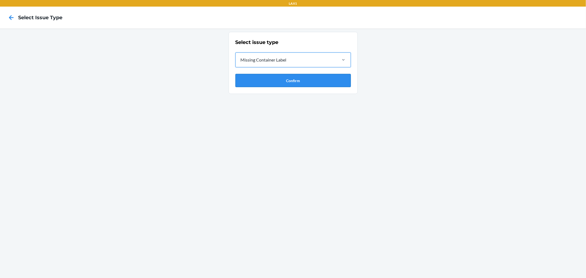
click at [288, 87] on button "Confirm" at bounding box center [292, 80] width 115 height 13
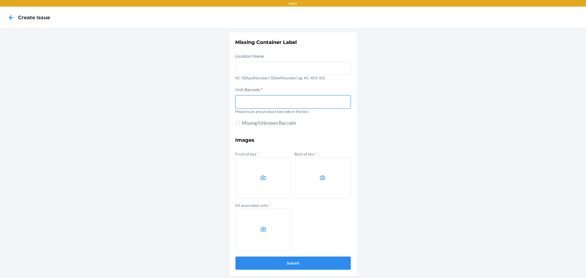
click at [268, 98] on input "text" at bounding box center [292, 101] width 115 height 13
type input "843085184834"
click at [235, 257] on button "Submit" at bounding box center [292, 263] width 115 height 13
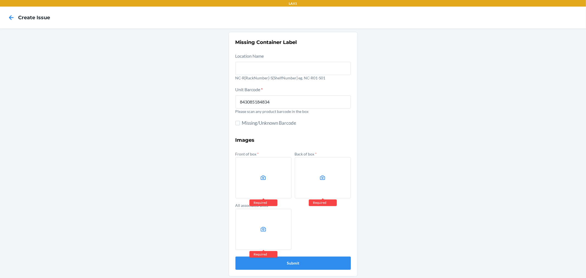
click at [258, 190] on label at bounding box center [263, 177] width 56 height 41
click at [0, 0] on input "file" at bounding box center [0, 0] width 0 height 0
click at [307, 183] on label at bounding box center [323, 177] width 56 height 41
click at [0, 0] on input "file" at bounding box center [0, 0] width 0 height 0
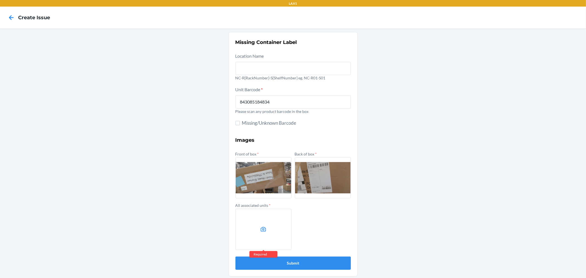
click at [262, 240] on label at bounding box center [263, 229] width 56 height 41
click at [0, 0] on input "file" at bounding box center [0, 0] width 0 height 0
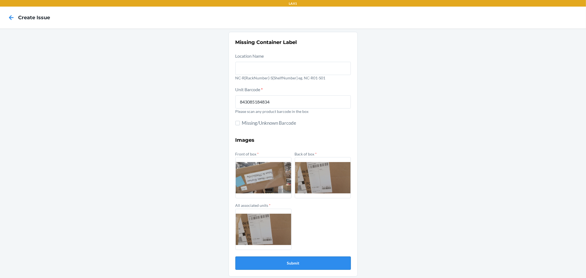
click at [323, 262] on button "Submit" at bounding box center [292, 263] width 115 height 13
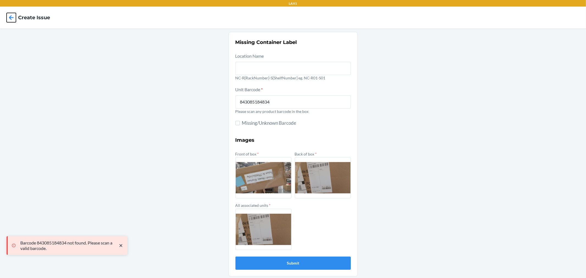
click at [12, 15] on icon at bounding box center [11, 17] width 5 height 5
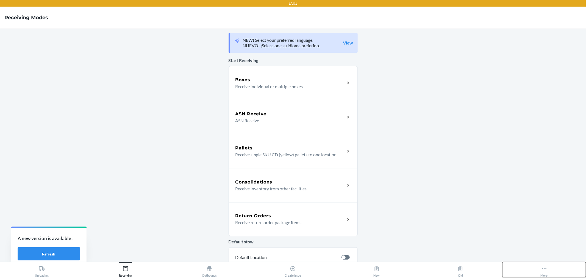
click at [541, 265] on div "More" at bounding box center [544, 271] width 7 height 14
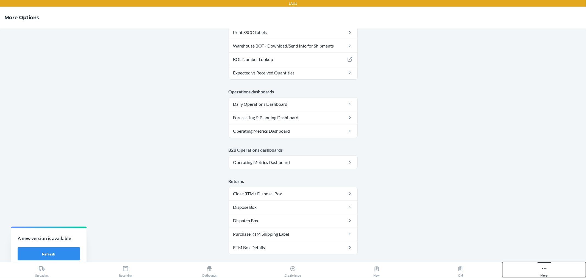
scroll to position [251, 0]
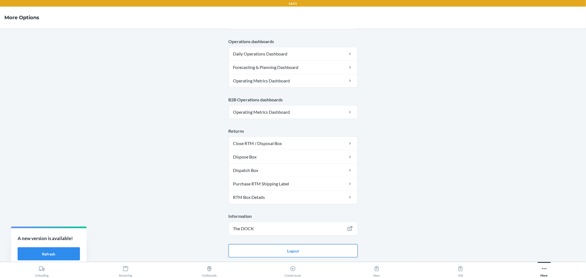
click at [348, 251] on button "Logout" at bounding box center [293, 250] width 129 height 13
